Goal: Information Seeking & Learning: Find specific fact

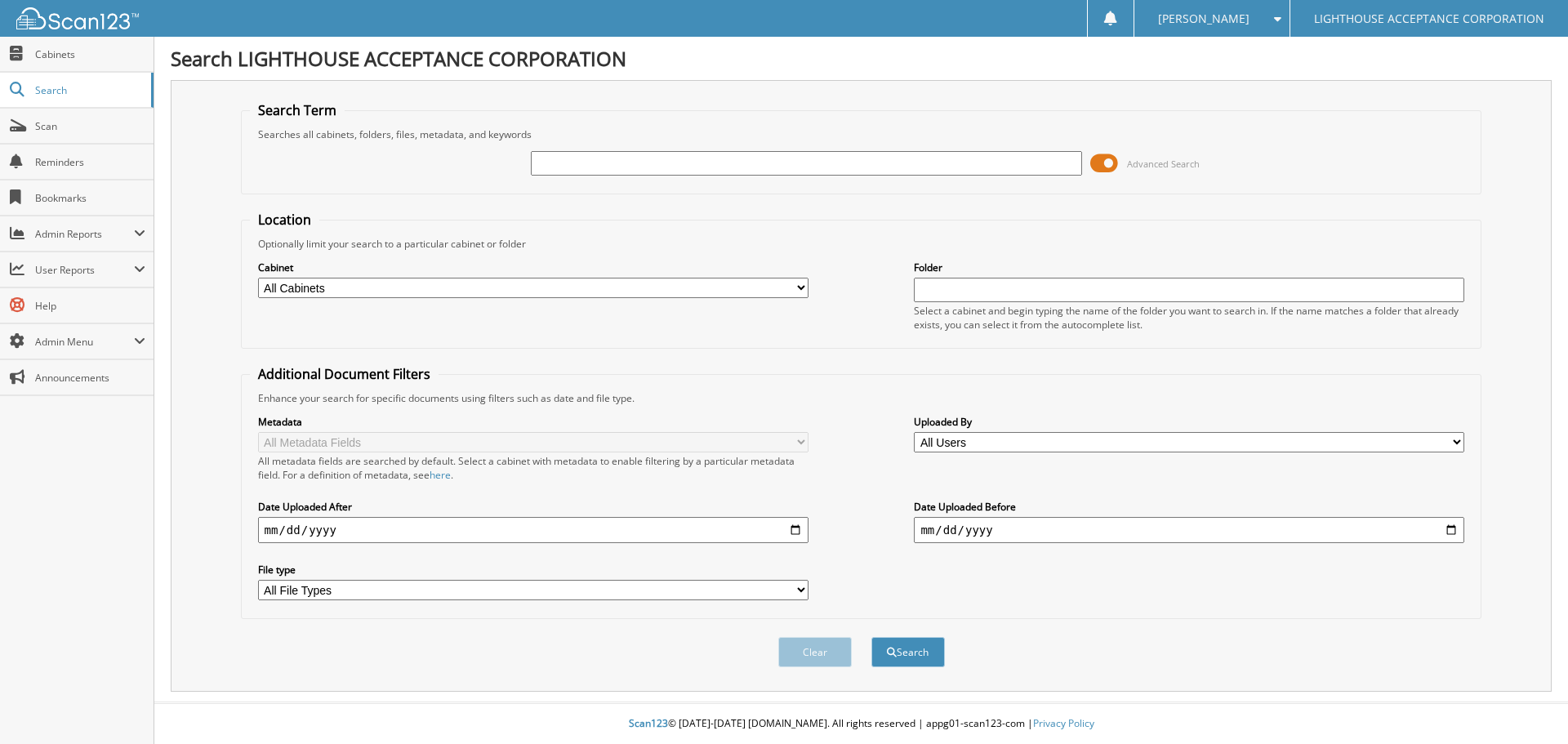
click at [677, 170] on input "text" at bounding box center [806, 163] width 550 height 24
type input "9902"
click at [872, 637] on button "Search" at bounding box center [908, 652] width 74 height 30
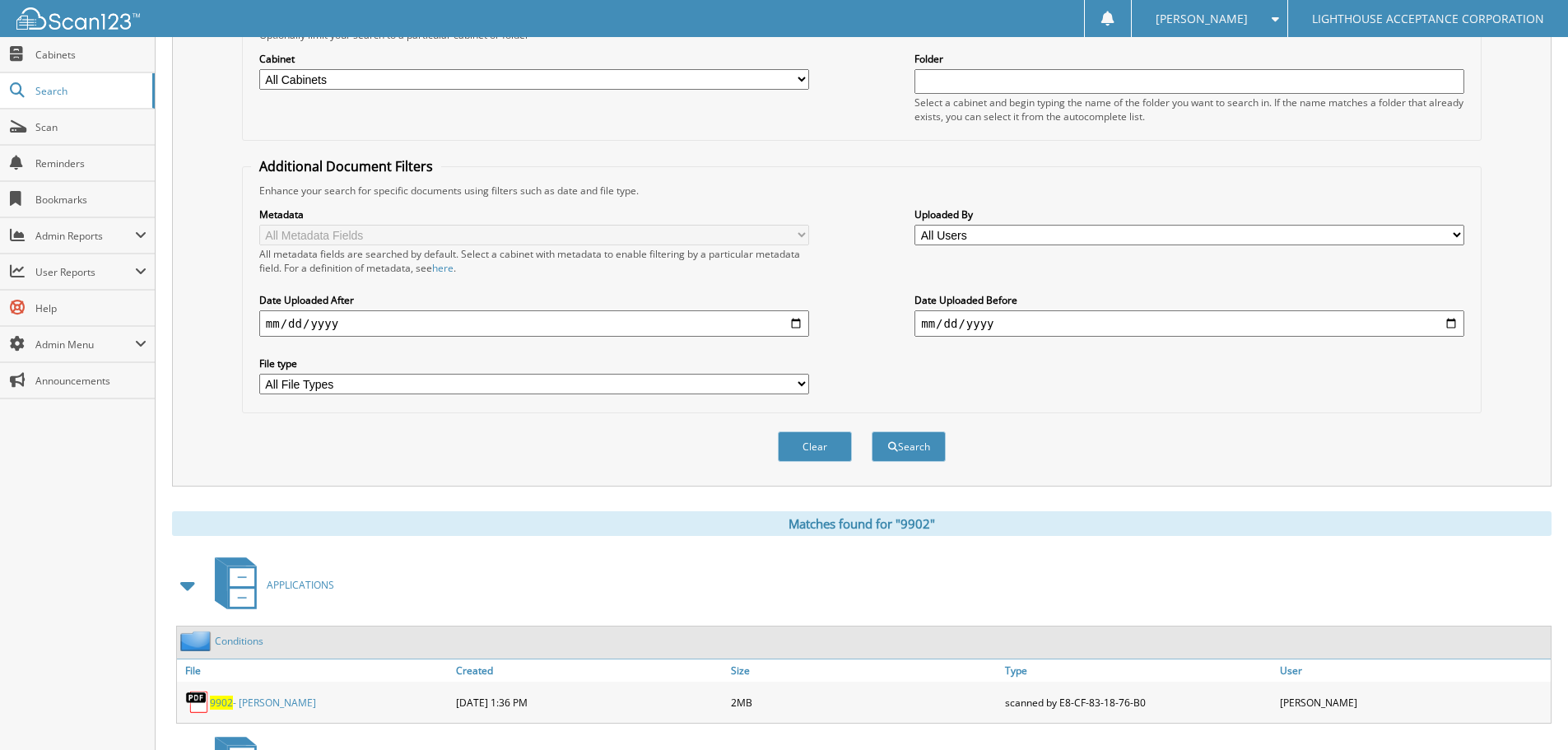
scroll to position [411, 0]
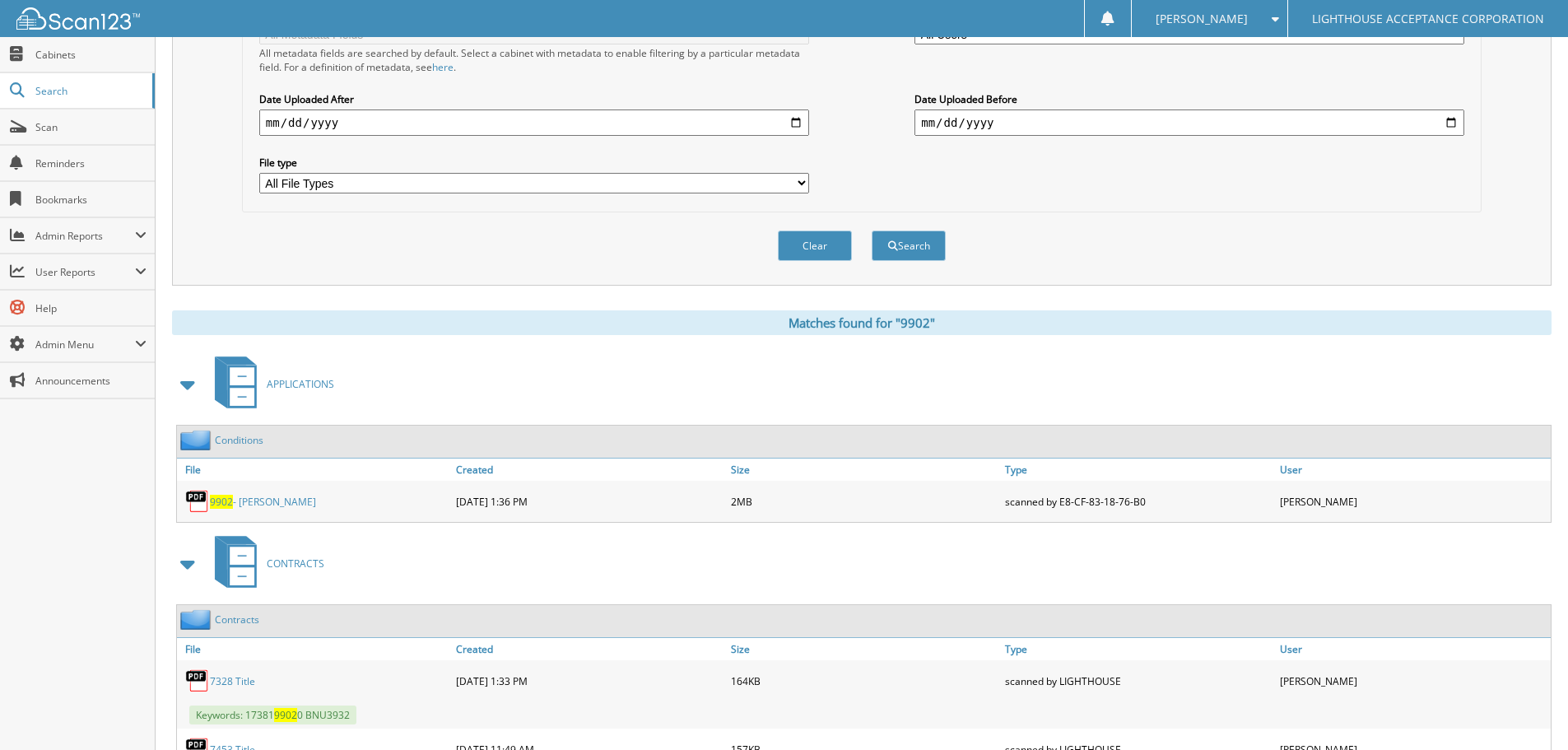
click at [269, 506] on link "9902 - [PERSON_NAME]" at bounding box center [263, 501] width 106 height 14
